Goal: Navigation & Orientation: Understand site structure

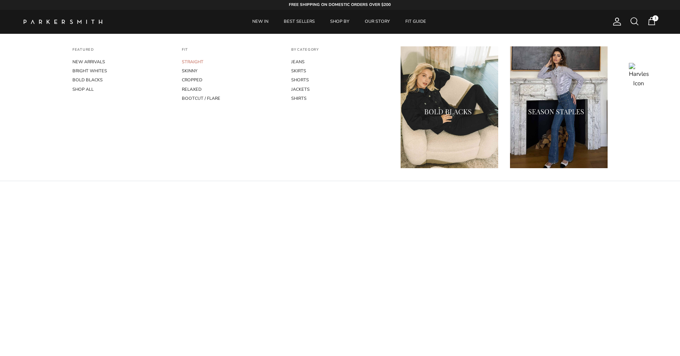
click at [199, 62] on link "STRAIGHT" at bounding box center [231, 61] width 98 height 9
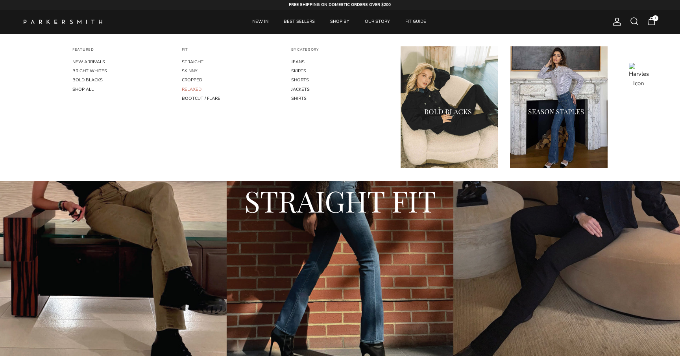
click at [195, 87] on link "RELAXED" at bounding box center [231, 89] width 98 height 9
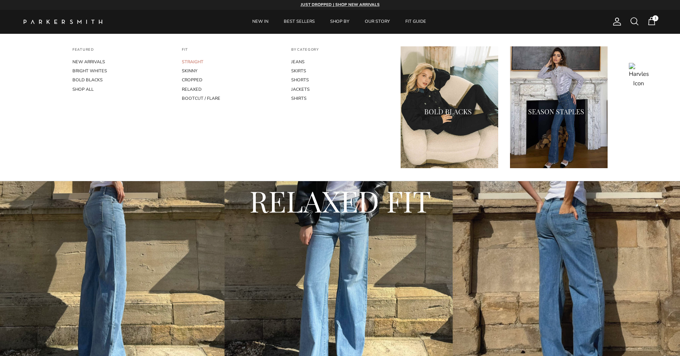
click at [193, 62] on link "STRAIGHT" at bounding box center [231, 61] width 98 height 9
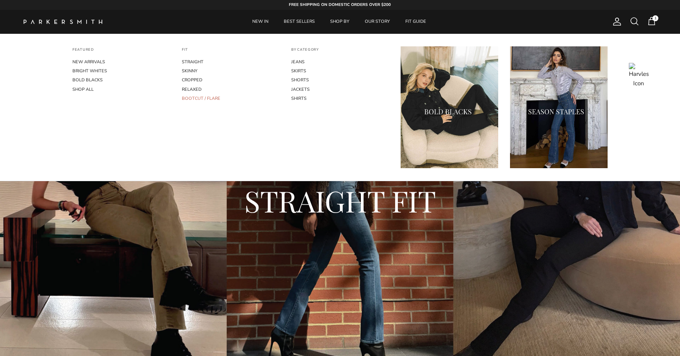
click at [201, 98] on link "BOOTCUT / FLARE" at bounding box center [231, 98] width 98 height 9
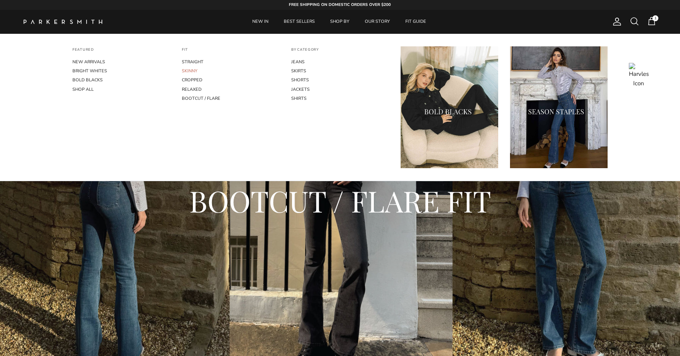
click at [191, 67] on link "SKINNY" at bounding box center [231, 70] width 98 height 9
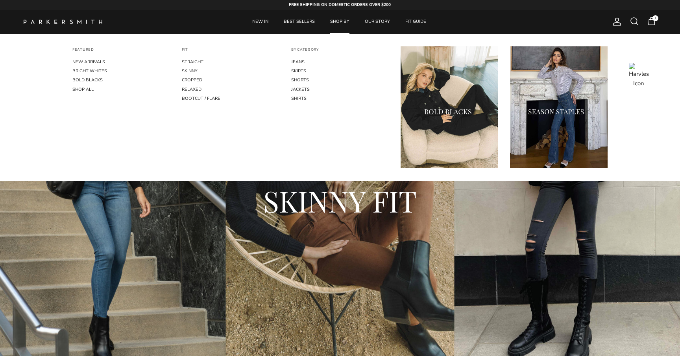
click at [331, 22] on link "SHOP BY" at bounding box center [339, 22] width 33 height 24
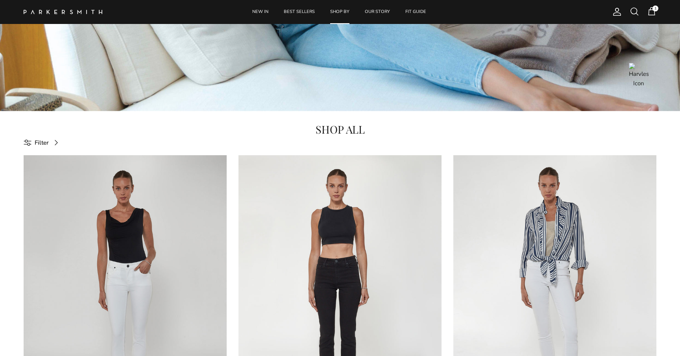
scroll to position [224, 0]
